Goal: Task Accomplishment & Management: Use online tool/utility

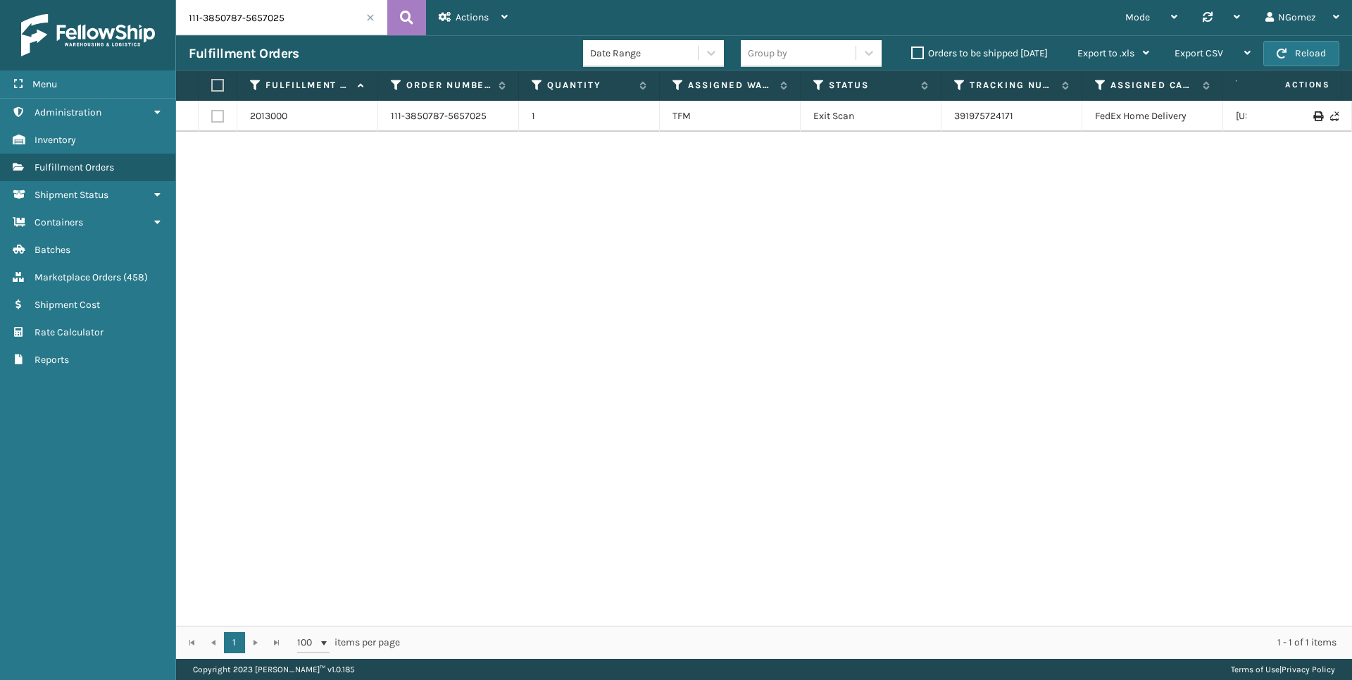
click at [239, 18] on input "111-3850787-5657025" at bounding box center [281, 17] width 211 height 35
type input "2659"
click at [385, 117] on td "2659" at bounding box center [448, 116] width 141 height 31
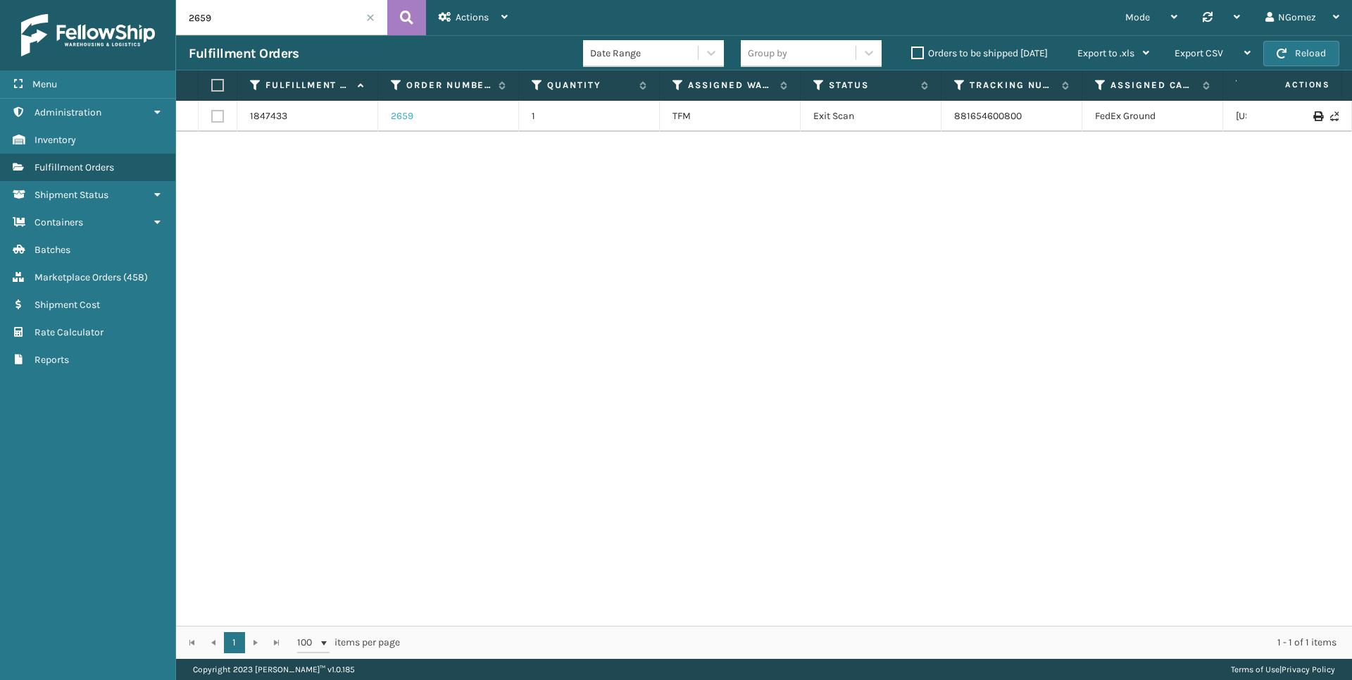
click at [404, 116] on link "2659" at bounding box center [402, 116] width 23 height 14
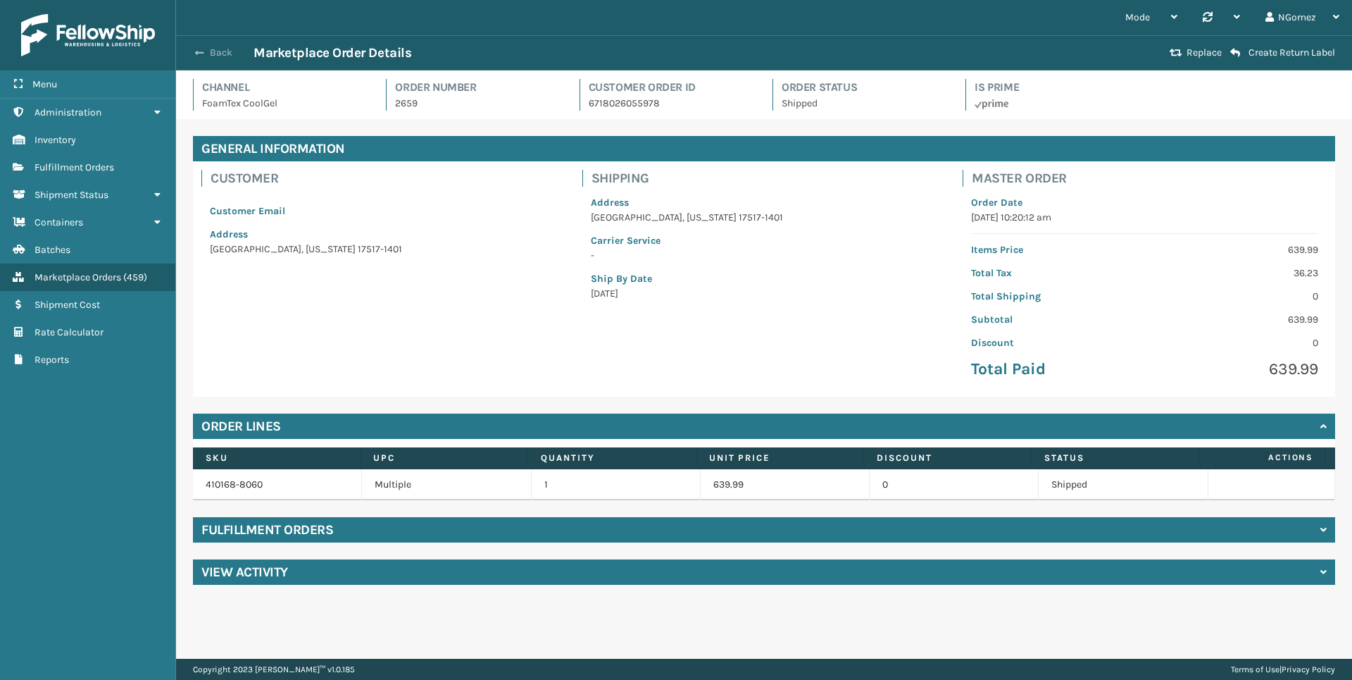
click at [198, 50] on span "button" at bounding box center [199, 53] width 8 height 10
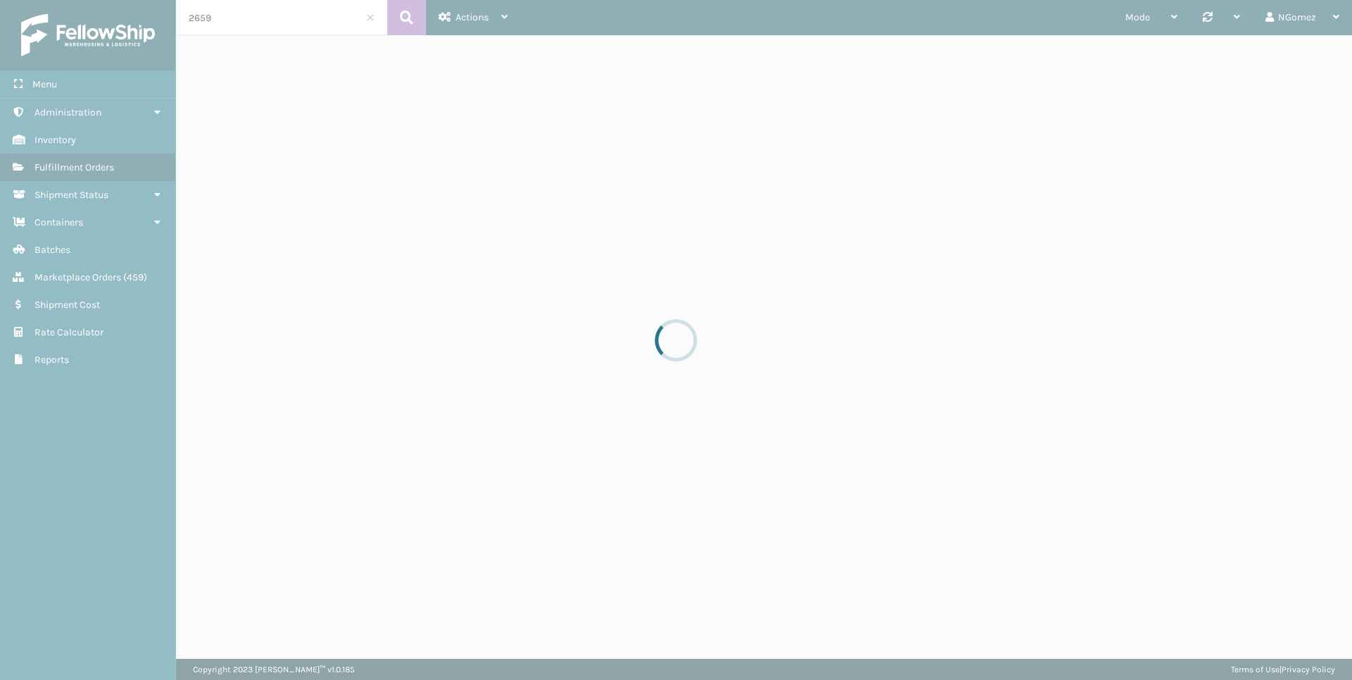
click at [258, 21] on div at bounding box center [676, 340] width 1352 height 680
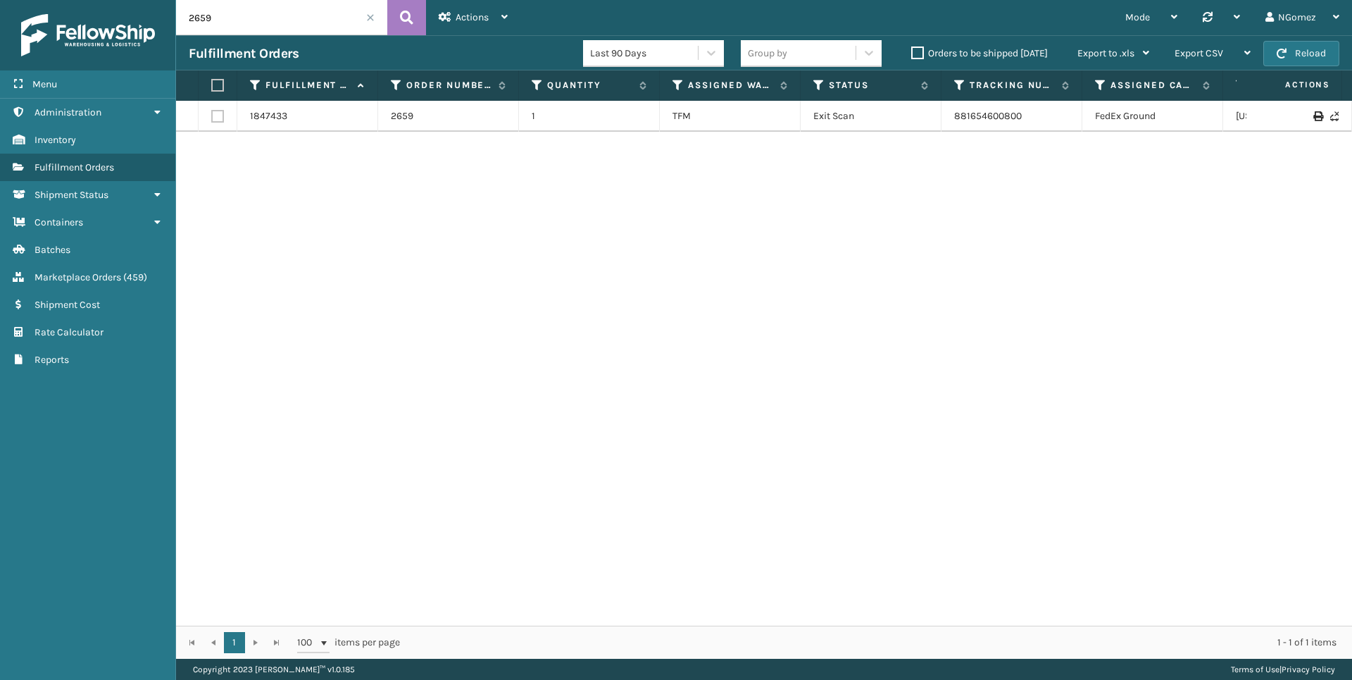
click at [255, 24] on input "2659" at bounding box center [281, 17] width 211 height 35
click at [251, 34] on input "2659" at bounding box center [281, 17] width 211 height 35
click at [256, 18] on input "2659" at bounding box center [281, 17] width 211 height 35
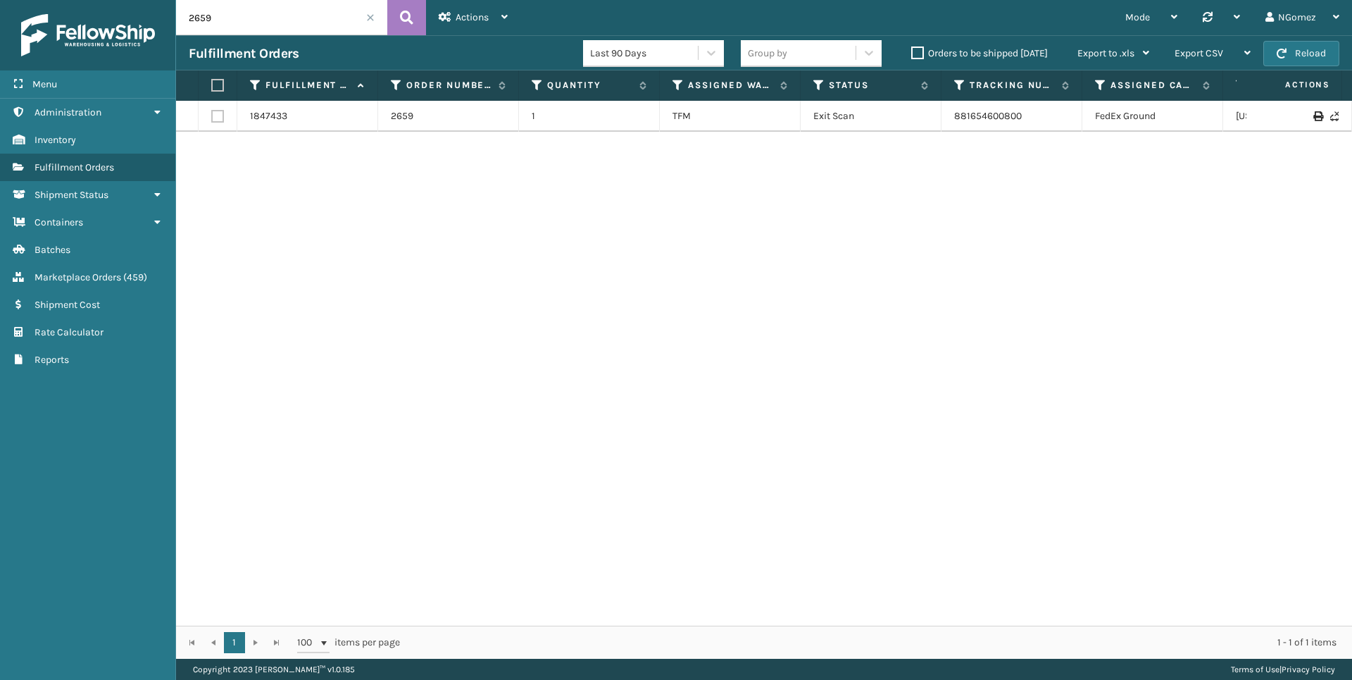
click at [256, 18] on input "2659" at bounding box center [281, 17] width 211 height 35
type input "3417"
drag, startPoint x: 256, startPoint y: 18, endPoint x: 187, endPoint y: 6, distance: 70.1
click at [187, 6] on input "3417" at bounding box center [281, 17] width 211 height 35
click at [119, 271] on span "Marketplace Orders" at bounding box center [78, 277] width 87 height 12
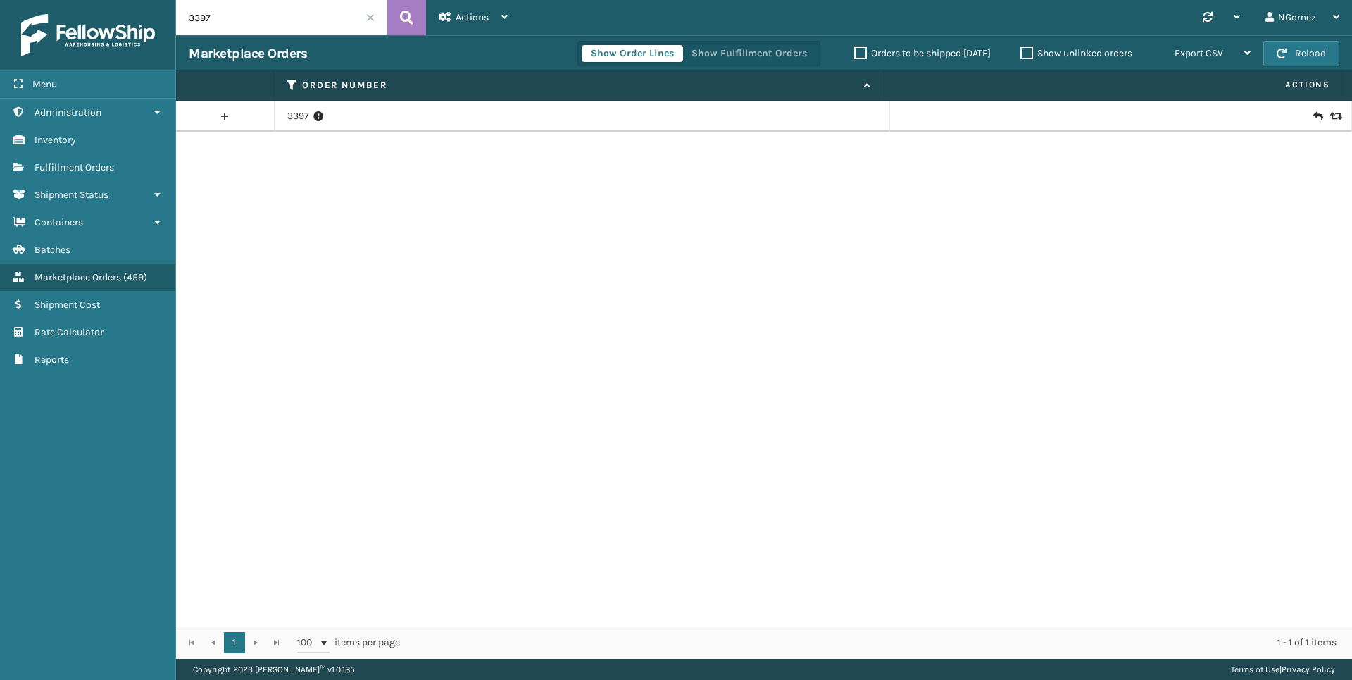
click at [211, 27] on input "3397" at bounding box center [281, 17] width 211 height 35
click at [213, 26] on input "3397" at bounding box center [281, 17] width 211 height 35
paste input "3417"
type input "3417"
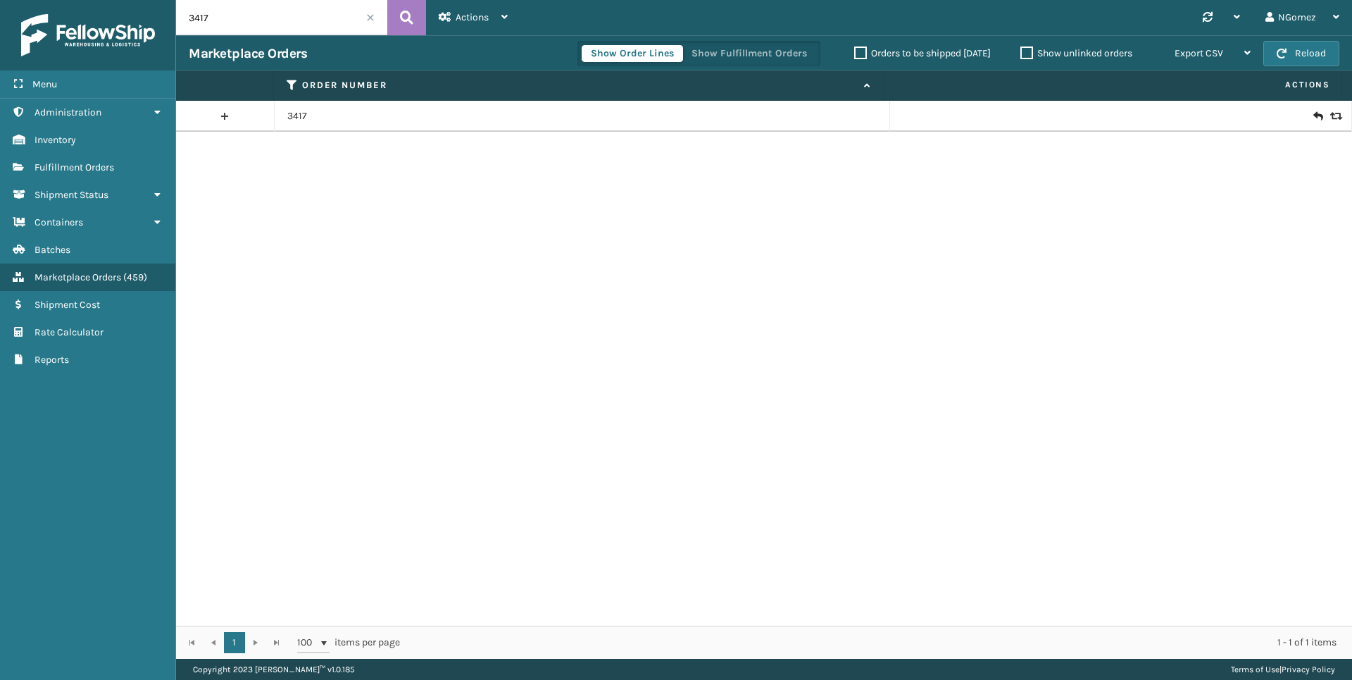
click at [1314, 117] on icon at bounding box center [1318, 116] width 8 height 14
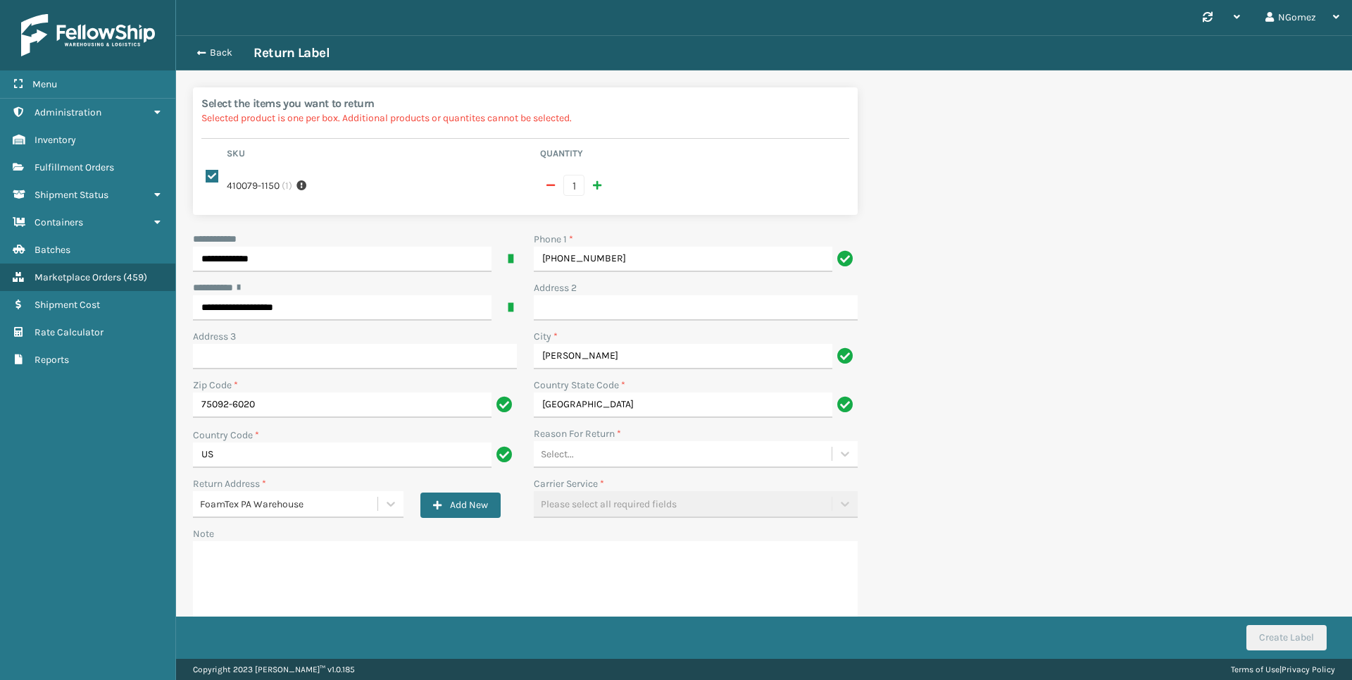
click at [686, 449] on div "Select..." at bounding box center [683, 453] width 298 height 23
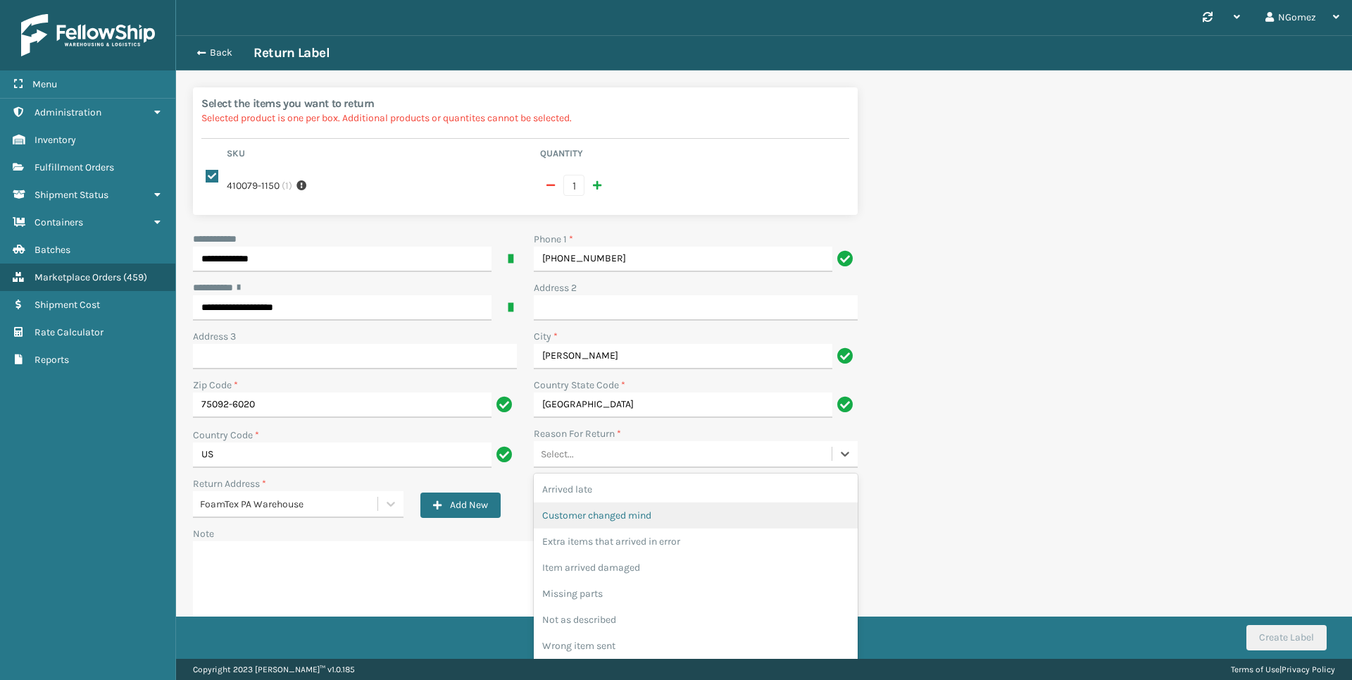
click at [638, 513] on div "Customer changed mind" at bounding box center [696, 515] width 324 height 26
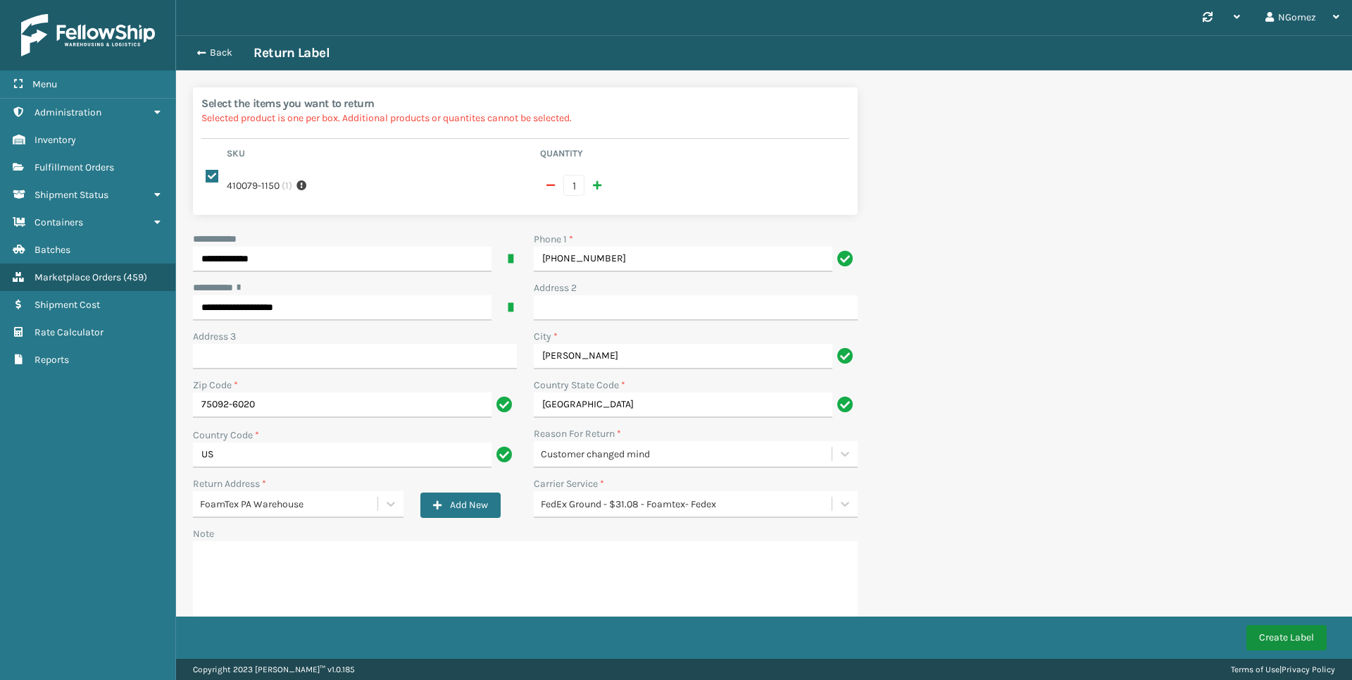
click at [1297, 636] on button "Create Label" at bounding box center [1287, 637] width 80 height 25
